Goal: Task Accomplishment & Management: Complete application form

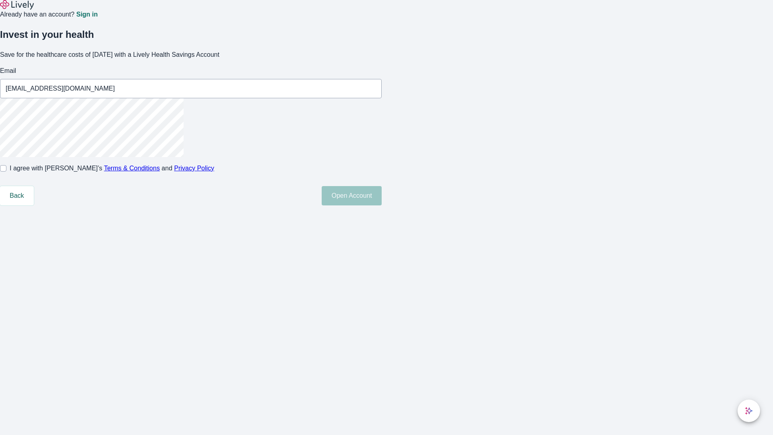
click at [6, 172] on input "I agree with Lively’s Terms & Conditions and Privacy Policy" at bounding box center [3, 168] width 6 height 6
checkbox input "true"
click at [382, 205] on button "Open Account" at bounding box center [352, 195] width 60 height 19
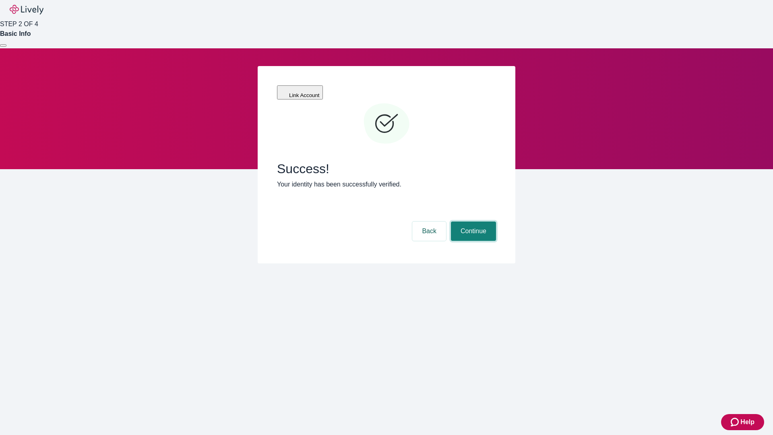
click at [472, 221] on button "Continue" at bounding box center [473, 230] width 45 height 19
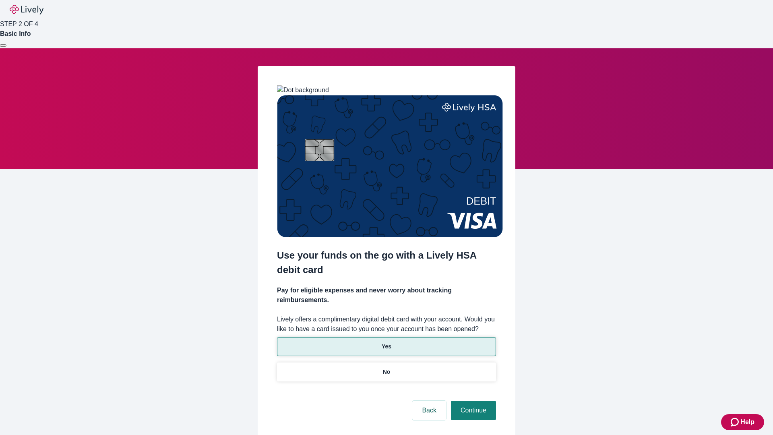
click at [386, 342] on p "Yes" at bounding box center [387, 346] width 10 height 8
click at [472, 401] on button "Continue" at bounding box center [473, 410] width 45 height 19
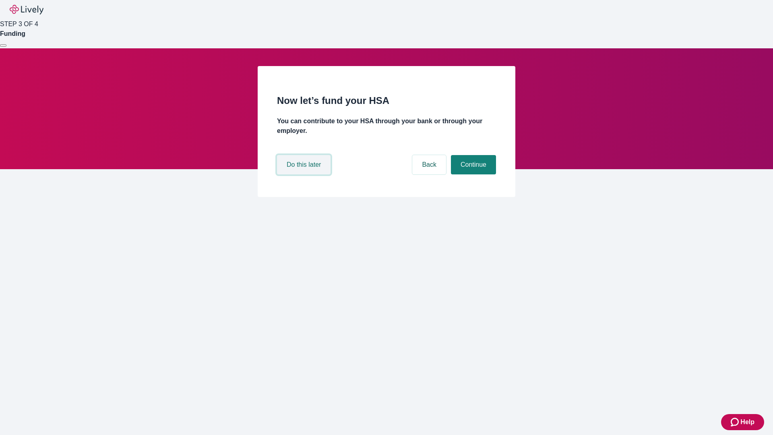
click at [305, 174] on button "Do this later" at bounding box center [304, 164] width 54 height 19
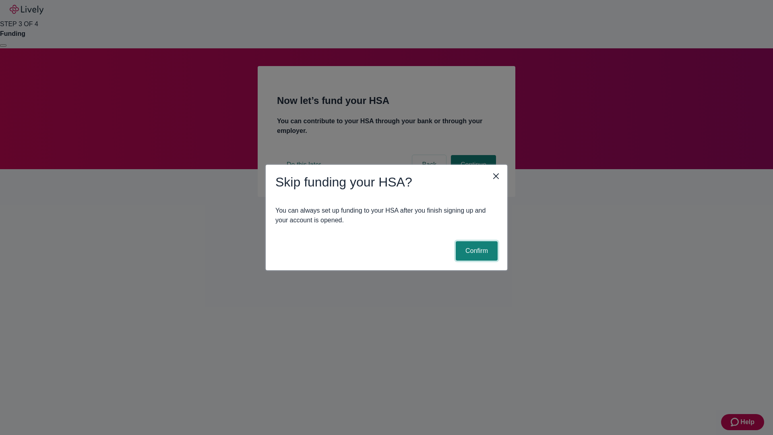
click at [475, 251] on button "Confirm" at bounding box center [477, 250] width 42 height 19
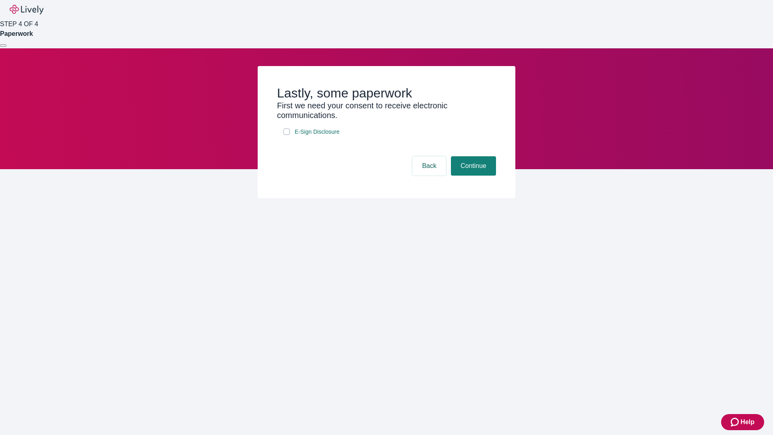
click at [287, 135] on input "E-Sign Disclosure" at bounding box center [286, 131] width 6 height 6
checkbox input "true"
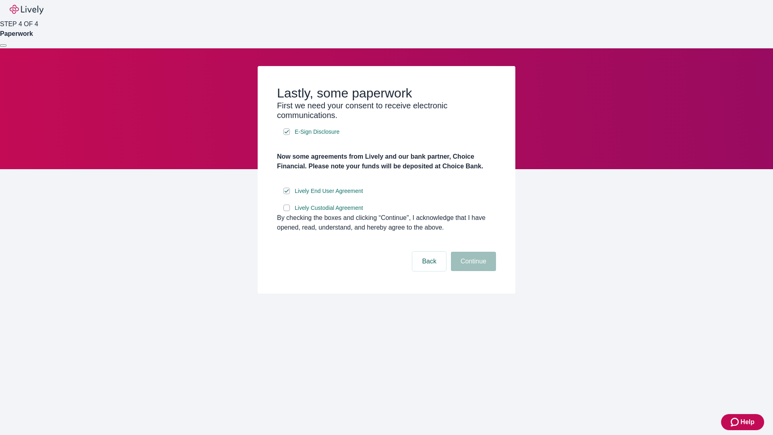
click at [287, 211] on input "Lively Custodial Agreement" at bounding box center [286, 208] width 6 height 6
checkbox input "true"
click at [472, 271] on button "Continue" at bounding box center [473, 261] width 45 height 19
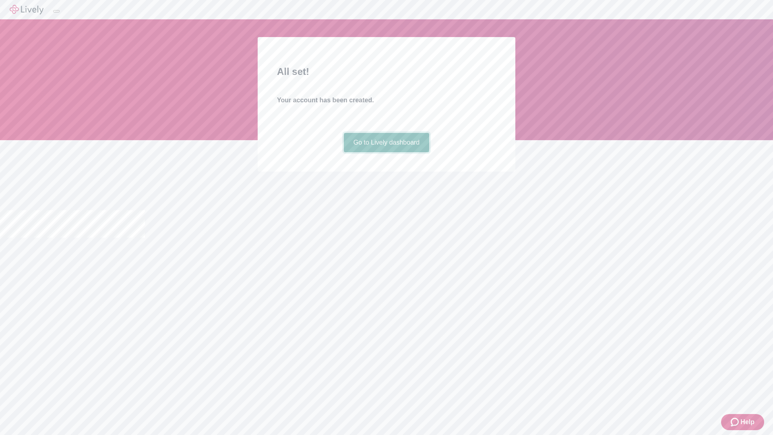
click at [386, 152] on link "Go to Lively dashboard" at bounding box center [387, 142] width 86 height 19
